Goal: Communication & Community: Answer question/provide support

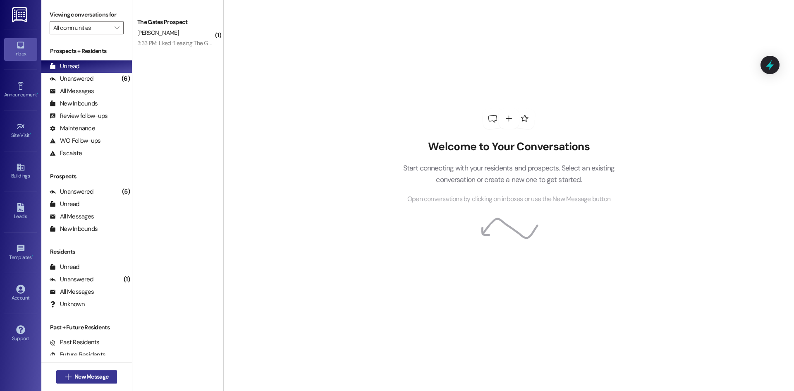
click at [90, 378] on span "New Message" at bounding box center [91, 376] width 34 height 9
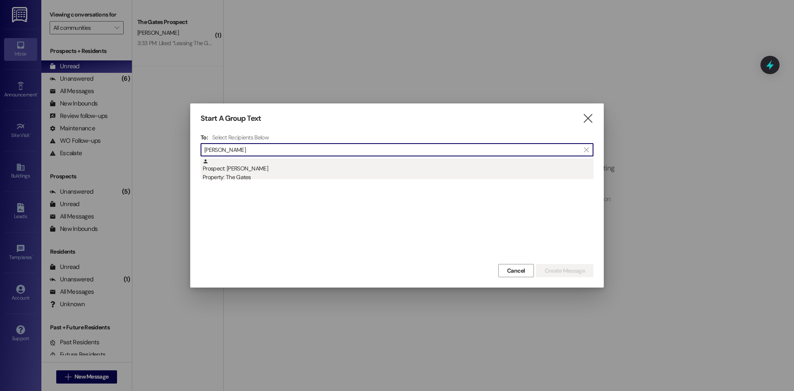
type input "[PERSON_NAME]"
click at [239, 179] on div "Property: The Gates" at bounding box center [398, 177] width 391 height 9
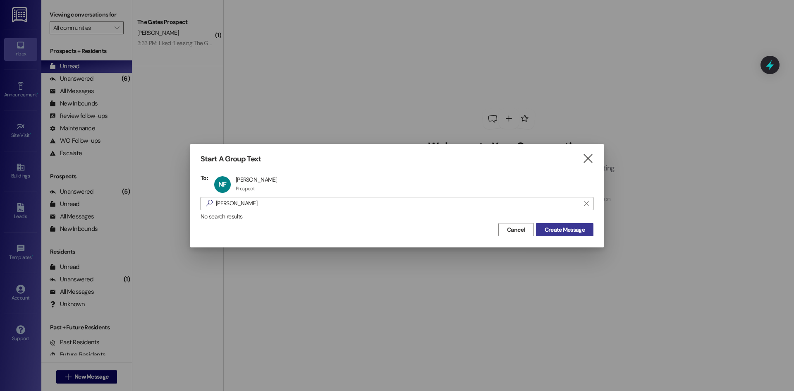
click at [577, 225] on button "Create Message" at bounding box center [564, 229] width 57 height 13
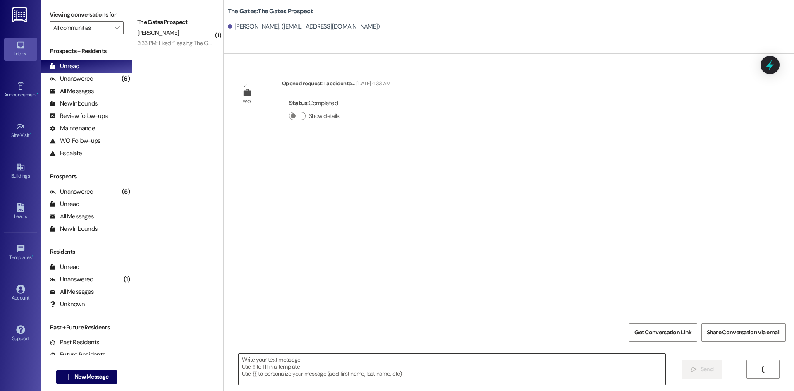
click at [259, 373] on textarea at bounding box center [452, 369] width 427 height 31
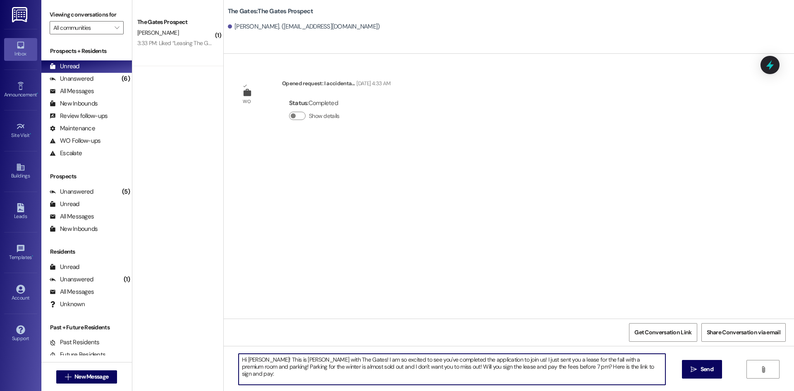
click at [632, 371] on textarea "Hi [PERSON_NAME]! This is [PERSON_NAME] with The Gates! I am so excited to see …" at bounding box center [452, 369] width 427 height 31
paste textarea "[URL][DOMAIN_NAME]"
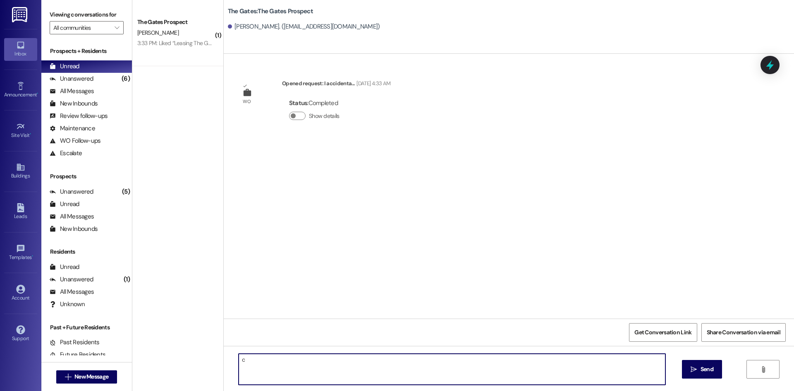
drag, startPoint x: 347, startPoint y: 368, endPoint x: 158, endPoint y: 348, distance: 189.2
click at [158, 348] on div "( 1 ) The Gates Prospect [PERSON_NAME] 3:33 PM: Liked “Leasing The Gates (The G…" at bounding box center [463, 195] width 662 height 391
paste textarea "[URL][DOMAIN_NAME]"
type textarea "[URL][DOMAIN_NAME]"
drag, startPoint x: 338, startPoint y: 361, endPoint x: 225, endPoint y: 343, distance: 113.9
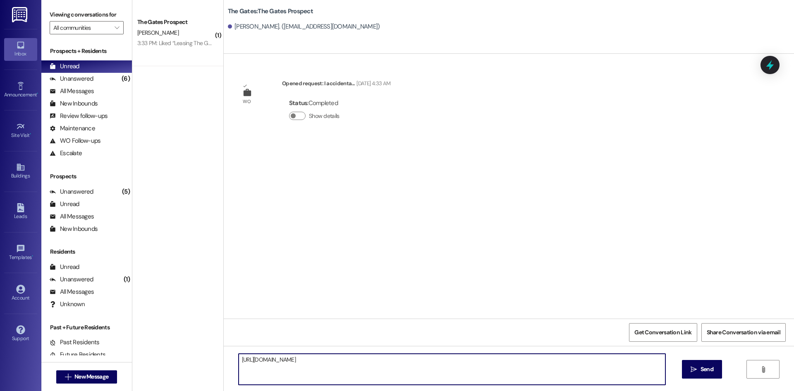
click at [212, 352] on div "( 1 ) The Gates Prospect [PERSON_NAME] 3:33 PM: Liked “Leasing The Gates (The G…" at bounding box center [463, 195] width 662 height 391
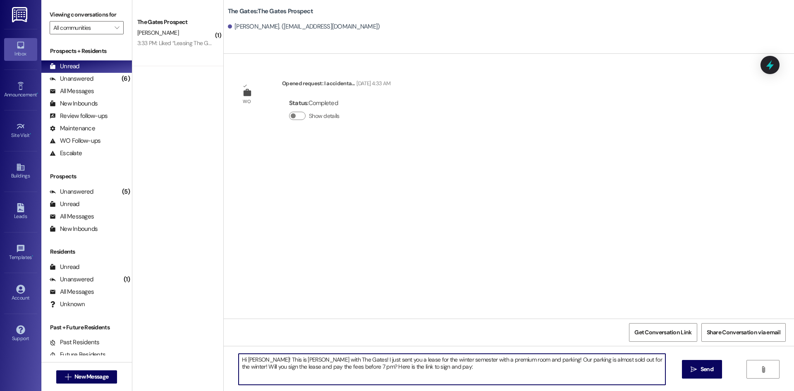
paste textarea "[URL][DOMAIN_NAME]"
type textarea "Hi [PERSON_NAME]! This is [PERSON_NAME] with The Gates! I just sent you a lease…"
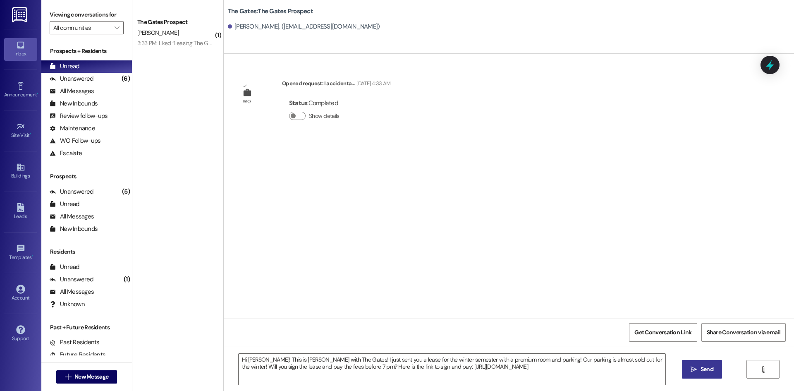
click at [701, 368] on span "Send" at bounding box center [707, 369] width 13 height 9
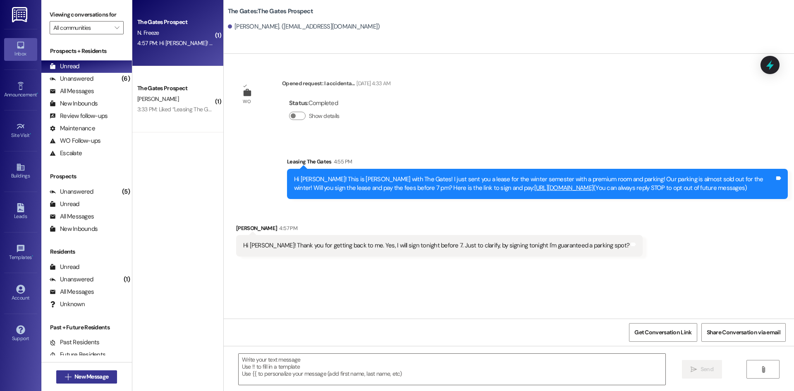
click at [90, 377] on span "New Message" at bounding box center [91, 376] width 34 height 9
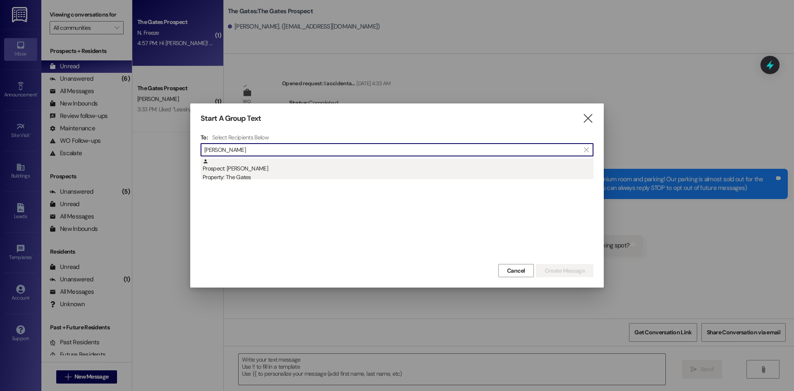
type input "[PERSON_NAME]"
click at [272, 163] on div "Prospect: [PERSON_NAME] Property: The Gates" at bounding box center [398, 170] width 391 height 24
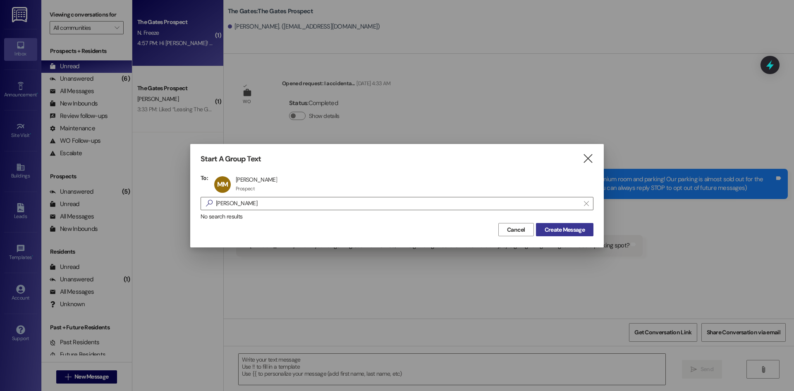
click at [576, 226] on span "Create Message" at bounding box center [565, 229] width 40 height 9
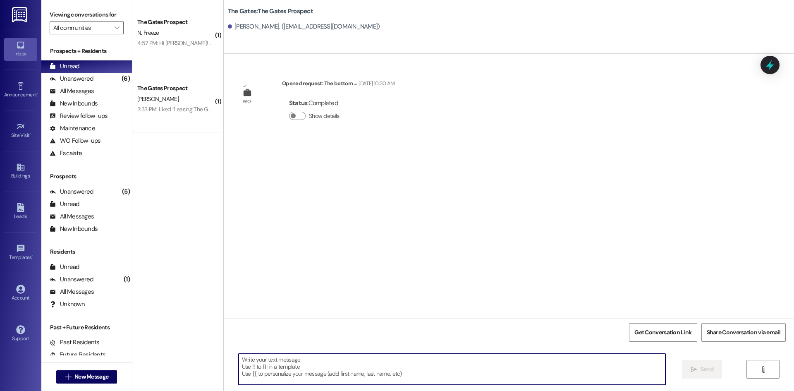
click at [289, 372] on textarea at bounding box center [452, 369] width 427 height 31
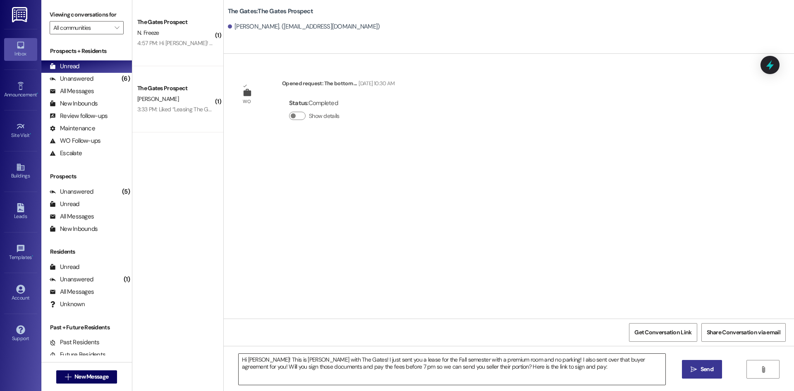
click at [573, 370] on textarea "Hi [PERSON_NAME]! This is [PERSON_NAME] with The Gates! I just sent you a lease…" at bounding box center [452, 369] width 427 height 31
paste textarea "[URL][DOMAIN_NAME]"
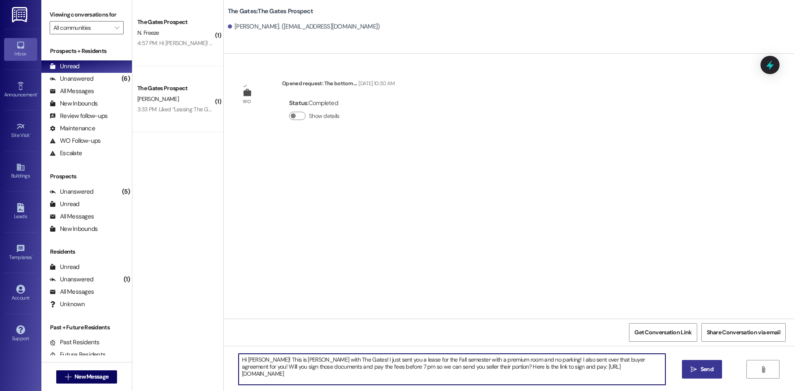
type textarea "Hi [PERSON_NAME]! This is [PERSON_NAME] with The Gates! I just sent you a lease…"
click at [702, 369] on span "Send" at bounding box center [707, 369] width 13 height 9
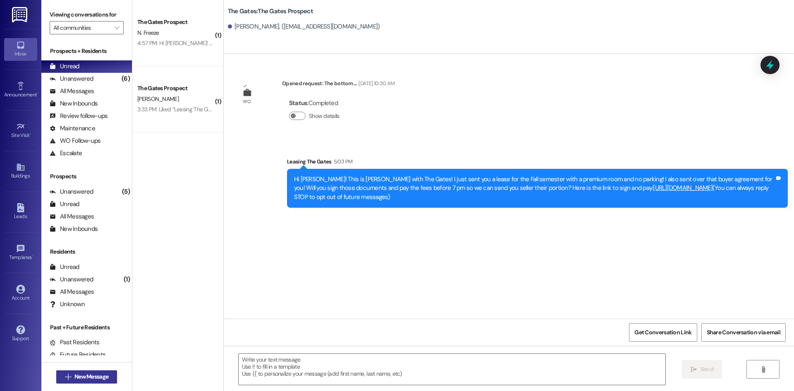
click at [85, 379] on span "New Message" at bounding box center [91, 376] width 34 height 9
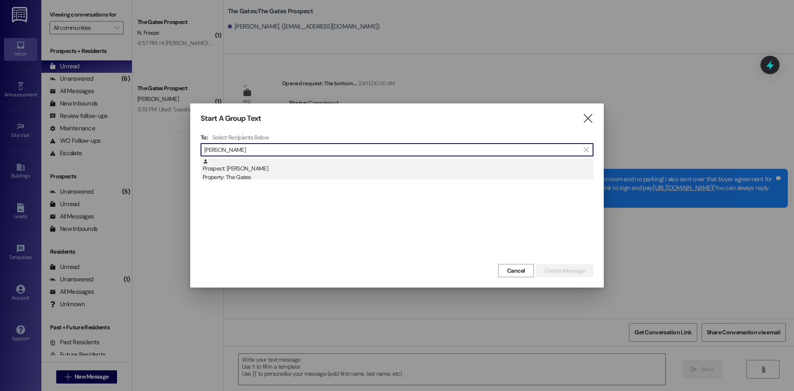
type input "[PERSON_NAME]"
click at [245, 165] on div "Prospect: [PERSON_NAME] Property: The Gates" at bounding box center [398, 170] width 391 height 24
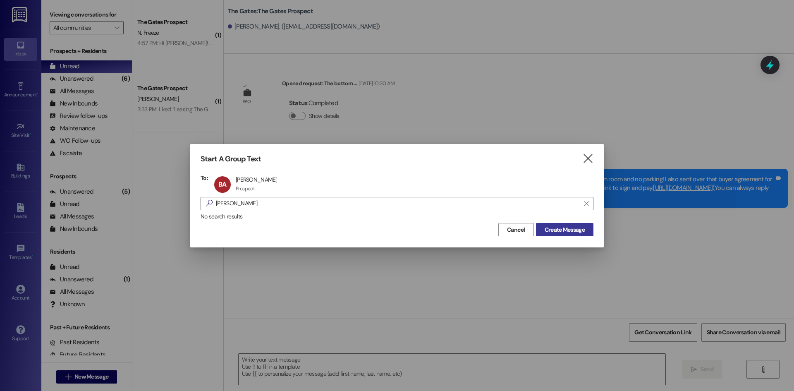
click at [565, 229] on span "Create Message" at bounding box center [565, 229] width 40 height 9
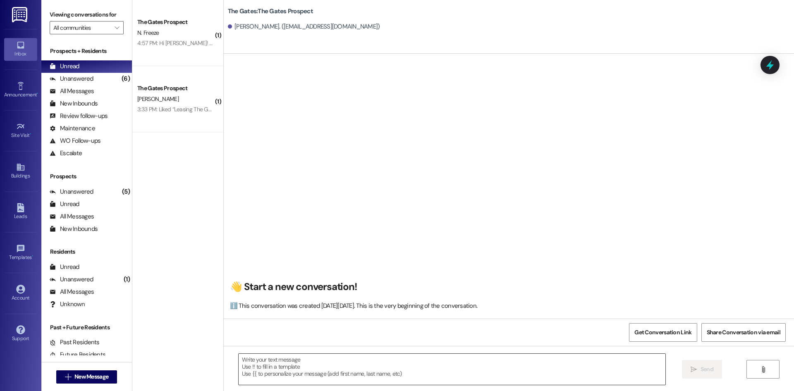
click at [292, 372] on textarea at bounding box center [452, 369] width 427 height 31
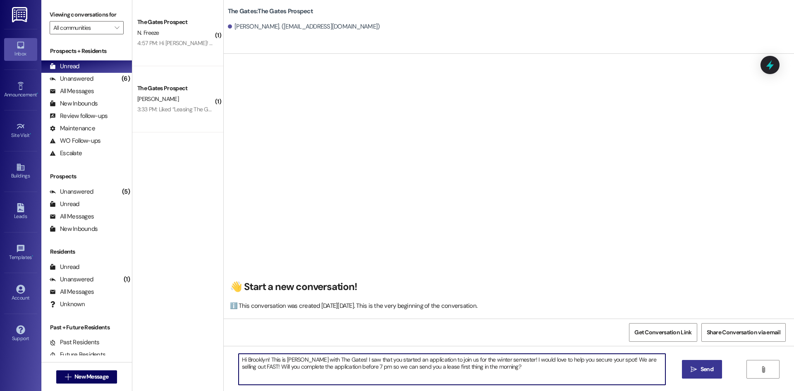
type textarea "Hi Brooklyn! This is [PERSON_NAME] with The Gates! I saw that you started an ap…"
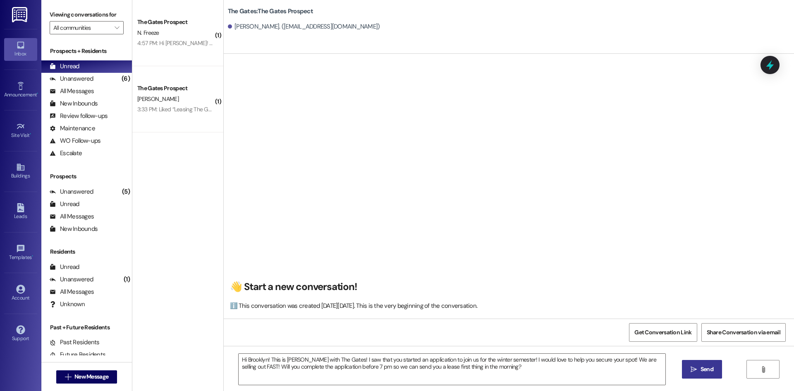
click at [705, 374] on button " Send" at bounding box center [702, 369] width 40 height 19
